Goal: Information Seeking & Learning: Learn about a topic

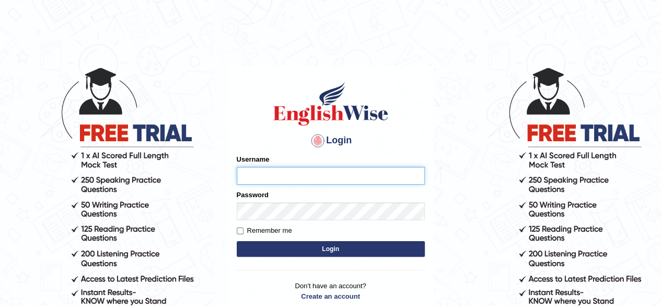
click at [353, 173] on input "Username" at bounding box center [331, 176] width 188 height 18
click at [296, 172] on input "Username" at bounding box center [331, 176] width 188 height 18
click at [264, 178] on input "NikhilBabu" at bounding box center [331, 176] width 188 height 18
type input "Nikhilabu"
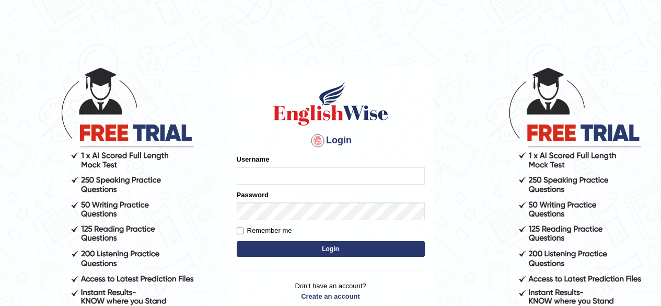
type input "b"
type input "Nikhilbabu"
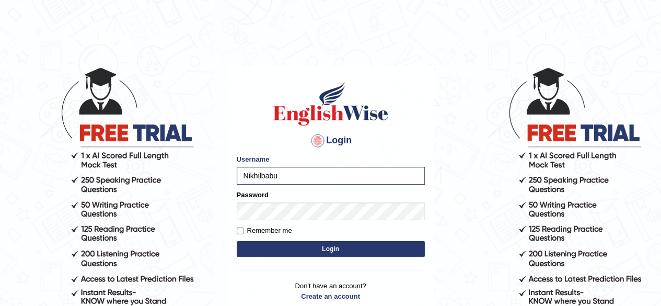
click at [321, 250] on button "Login" at bounding box center [331, 249] width 188 height 16
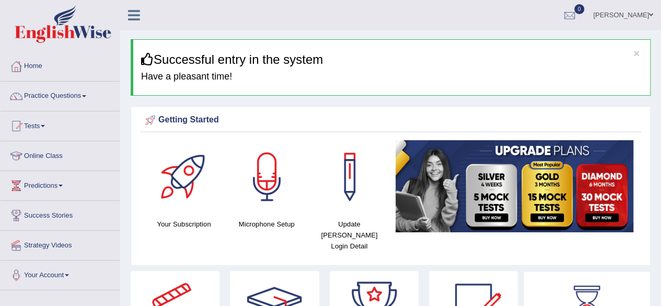
click at [49, 158] on link "Online Class" at bounding box center [60, 154] width 119 height 26
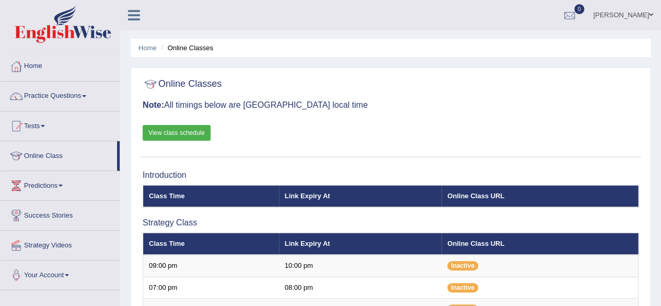
click at [185, 130] on link "View class schedule" at bounding box center [177, 133] width 68 height 16
click at [154, 84] on div at bounding box center [151, 84] width 16 height 16
click at [68, 186] on link "Predictions" at bounding box center [60, 184] width 119 height 26
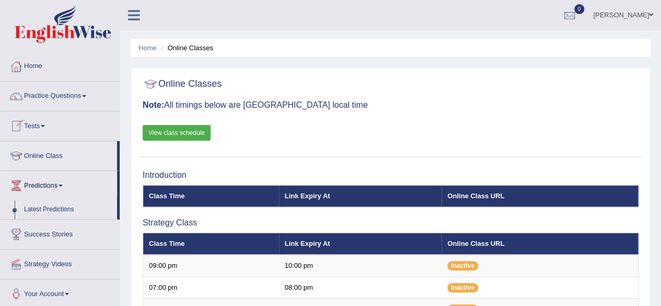
click at [43, 124] on link "Tests" at bounding box center [60, 124] width 119 height 26
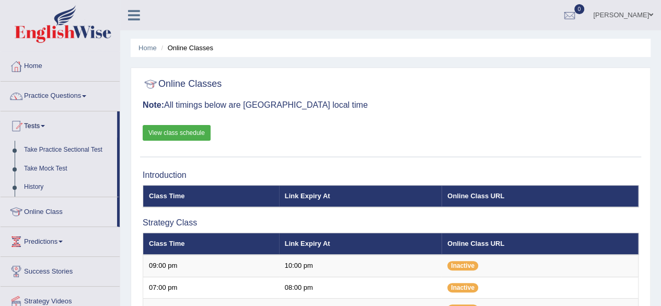
click at [119, 157] on li "Tests Take Practice Sectional Test Take Mock Test History" at bounding box center [60, 154] width 119 height 86
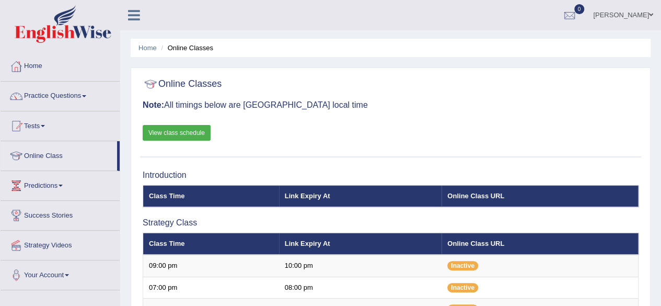
drag, startPoint x: 121, startPoint y: 159, endPoint x: 121, endPoint y: 168, distance: 8.9
click at [69, 274] on span at bounding box center [67, 275] width 4 height 2
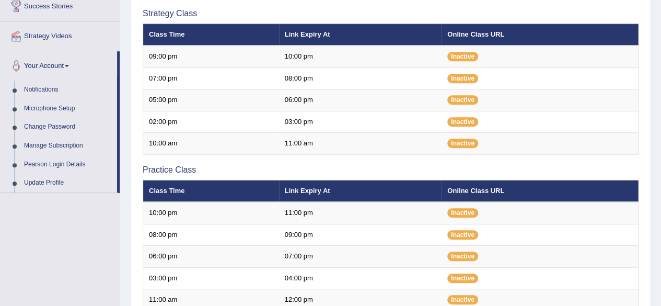
scroll to position [197, 0]
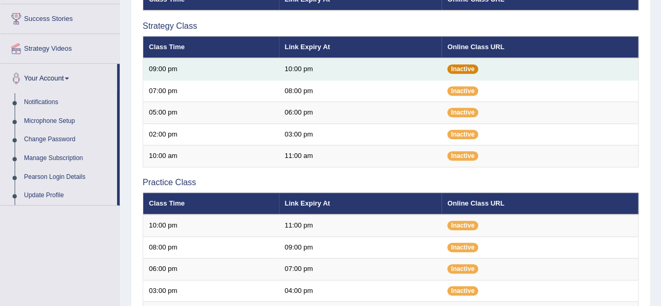
click at [454, 72] on span "Inactive" at bounding box center [462, 68] width 31 height 9
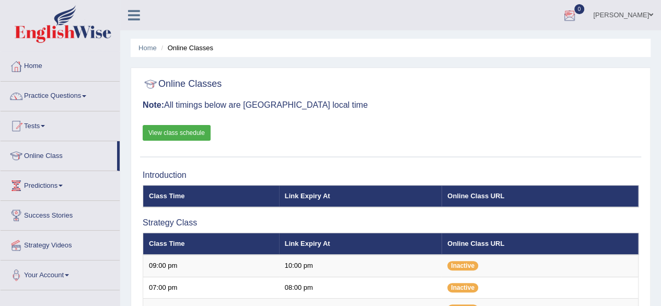
click at [578, 19] on div at bounding box center [570, 16] width 16 height 16
click at [653, 17] on span at bounding box center [651, 14] width 4 height 7
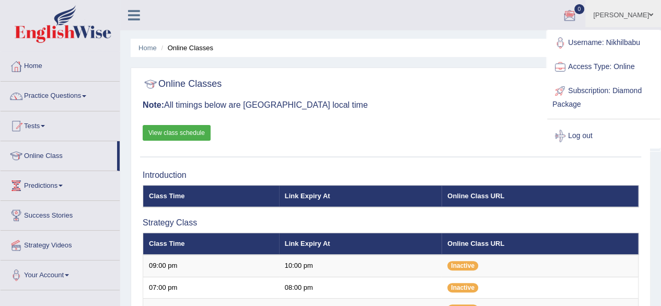
click at [382, 100] on div "Online Classes Note: All timings below are Melbourne local time View class sche…" at bounding box center [390, 115] width 501 height 84
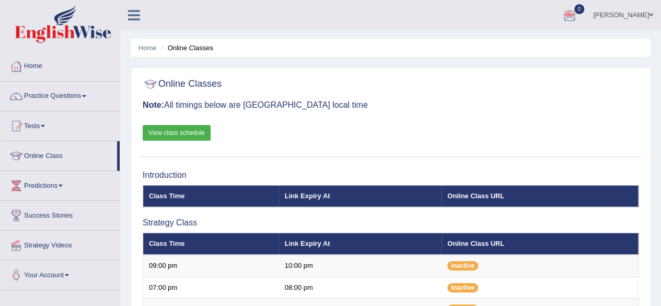
click at [118, 151] on li "Online Class" at bounding box center [60, 156] width 119 height 30
click at [45, 242] on link "Strategy Videos" at bounding box center [60, 244] width 119 height 26
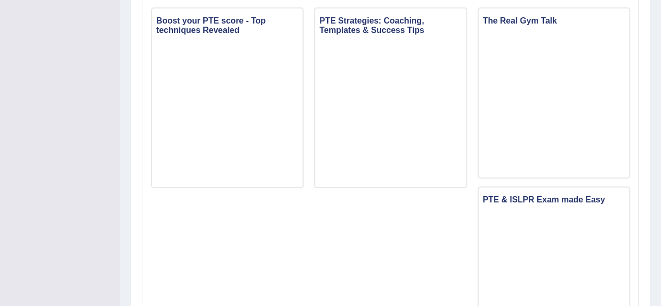
scroll to position [676, 0]
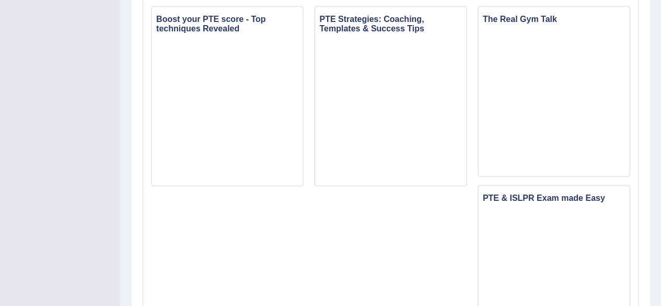
drag, startPoint x: 663, startPoint y: 63, endPoint x: 669, endPoint y: 216, distance: 153.3
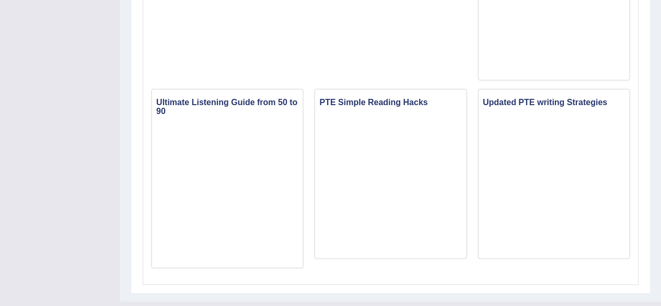
scroll to position [971, 0]
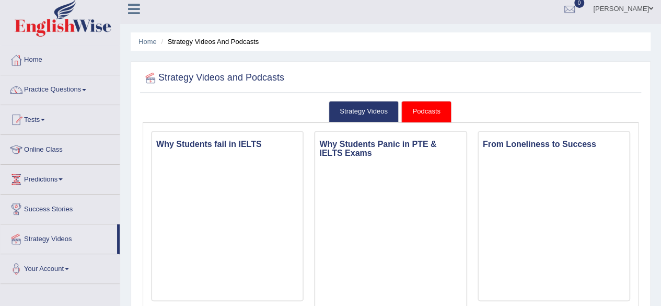
scroll to position [0, 0]
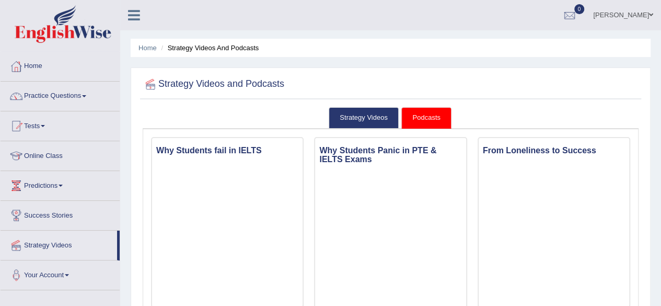
click at [418, 122] on link "Podcasts" at bounding box center [426, 117] width 50 height 21
click at [411, 114] on link "Podcasts" at bounding box center [426, 117] width 50 height 21
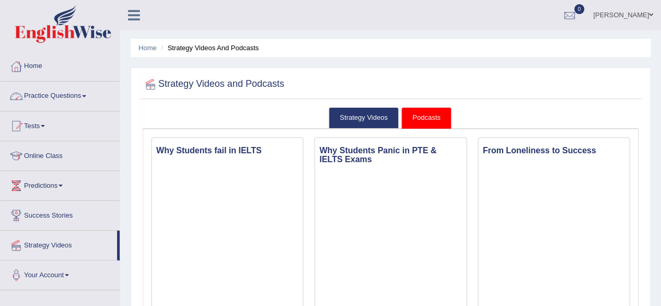
click at [80, 99] on link "Practice Questions" at bounding box center [60, 95] width 119 height 26
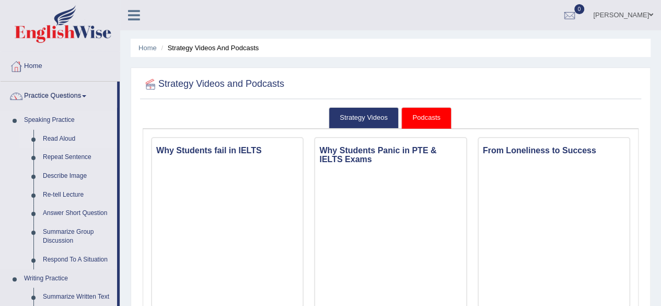
click at [78, 141] on link "Read Aloud" at bounding box center [77, 139] width 79 height 19
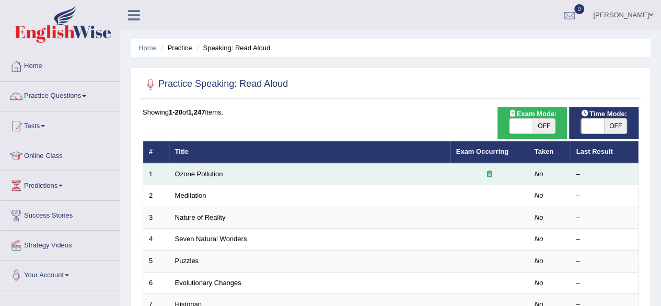
click at [340, 174] on td "Ozone Pollution" at bounding box center [309, 174] width 281 height 22
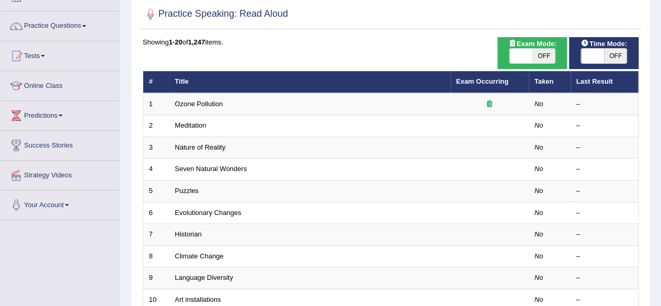
scroll to position [72, 0]
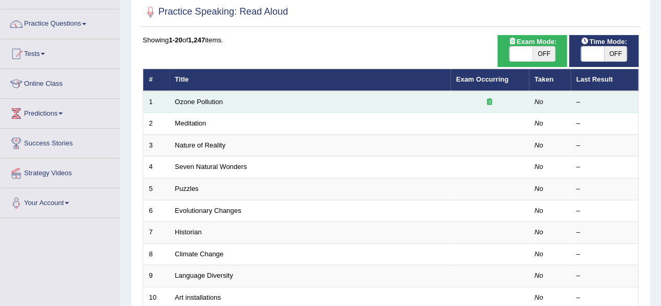
click at [346, 104] on td "Ozone Pollution" at bounding box center [309, 102] width 281 height 22
click at [486, 101] on div at bounding box center [489, 102] width 67 height 10
click at [487, 101] on icon at bounding box center [489, 101] width 5 height 7
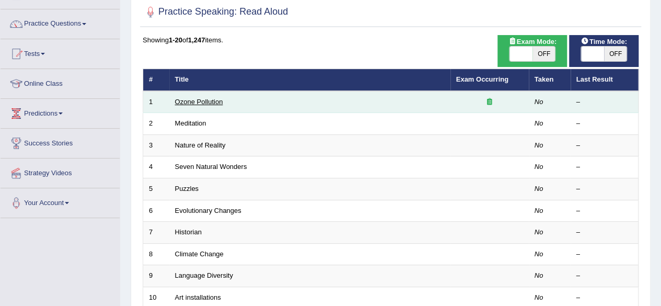
click at [185, 103] on link "Ozone Pollution" at bounding box center [199, 102] width 48 height 8
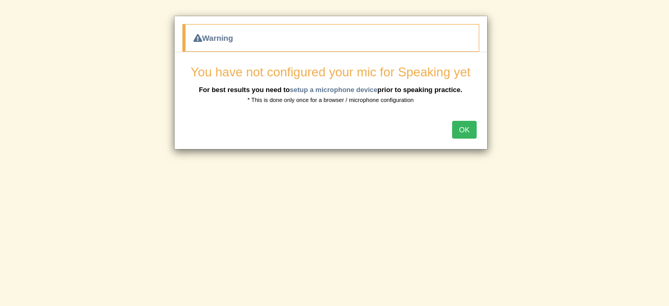
click at [464, 131] on button "OK" at bounding box center [464, 130] width 24 height 18
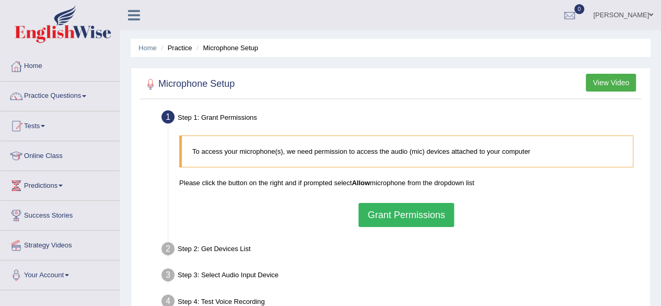
click at [50, 59] on link "Home" at bounding box center [60, 65] width 119 height 26
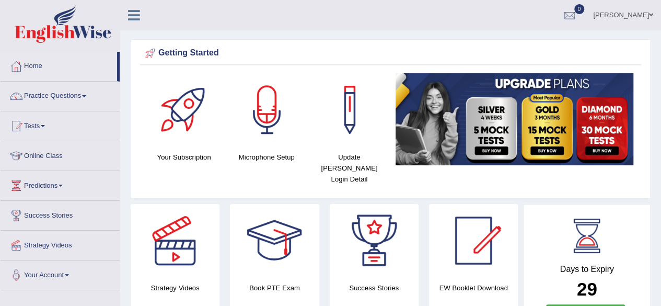
click at [653, 14] on link "[PERSON_NAME]" at bounding box center [623, 13] width 76 height 27
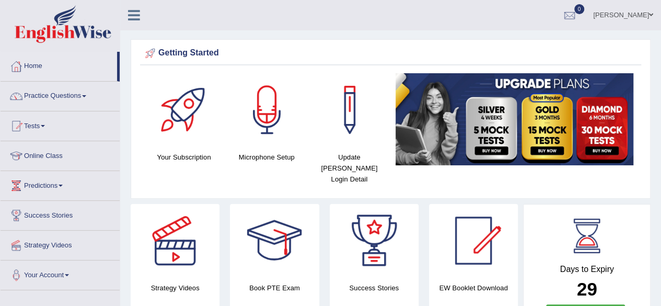
click at [586, 124] on img at bounding box center [515, 119] width 238 height 92
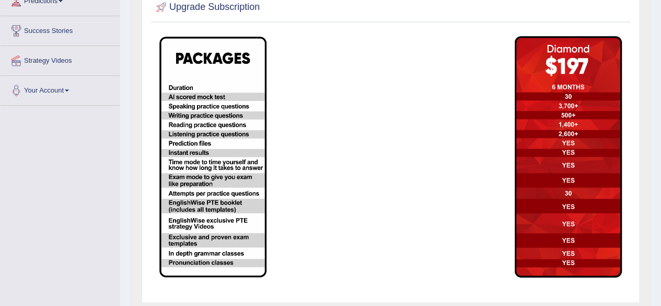
scroll to position [185, 0]
